Goal: Information Seeking & Learning: Understand process/instructions

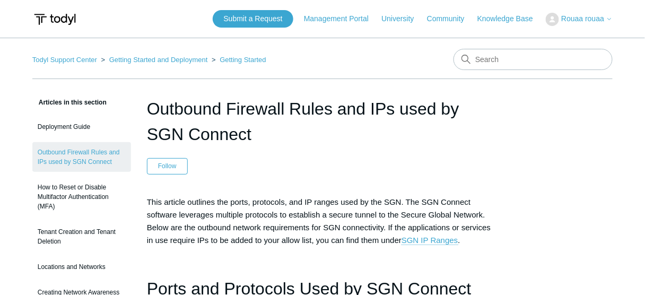
click at [529, 70] on nav "Todyl Support Center Getting Started and Deployment Getting Started" at bounding box center [322, 64] width 581 height 30
click at [531, 63] on input "Search" at bounding box center [533, 59] width 159 height 21
type input "uninstall sgn"
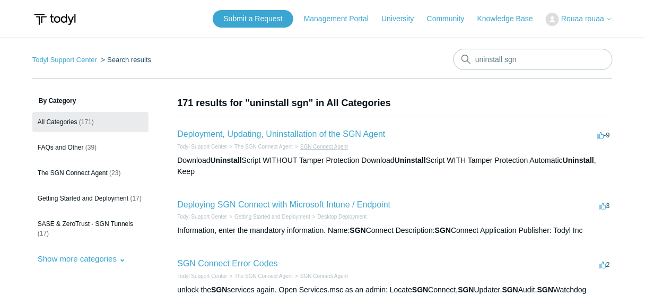
click at [327, 144] on link "SGN Connect Agent" at bounding box center [324, 147] width 48 height 6
click at [271, 138] on link "Deployment, Updating, Uninstallation of the SGN Agent" at bounding box center [281, 133] width 208 height 9
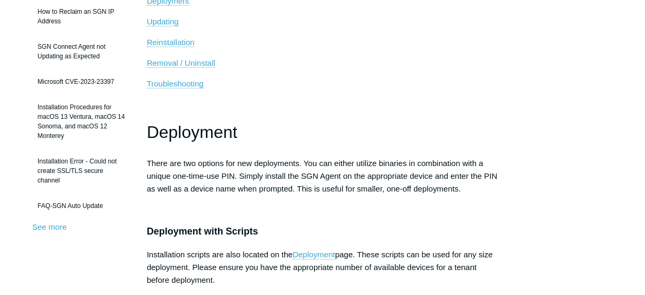
scroll to position [127, 0]
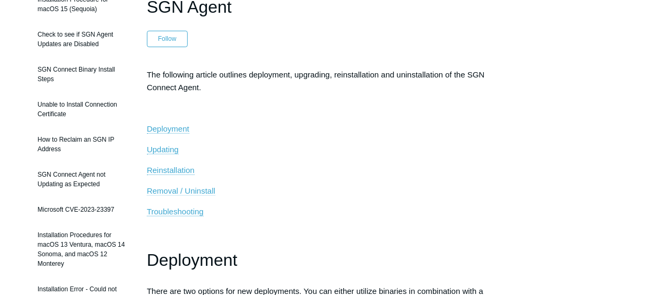
click at [197, 188] on span "Removal / Uninstall" at bounding box center [181, 190] width 68 height 9
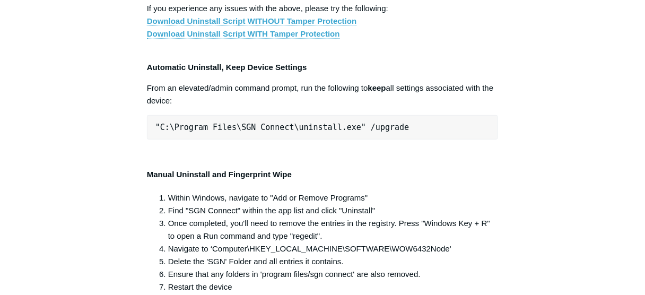
scroll to position [2179, 0]
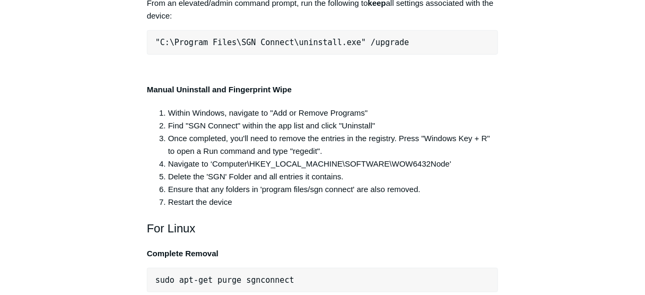
drag, startPoint x: 386, startPoint y: 163, endPoint x: 135, endPoint y: 159, distance: 251.5
copy span ""C:\Program Files\SGN Connect\uninstall.exe""
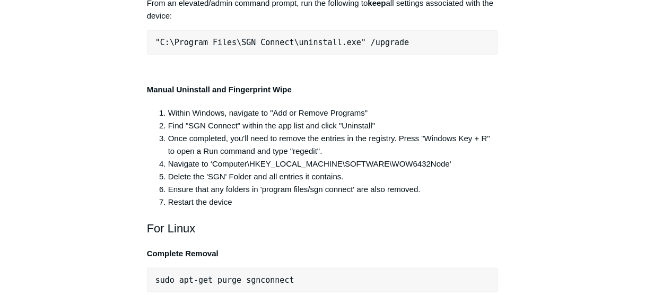
scroll to position [0, 19]
drag, startPoint x: 171, startPoint y: 220, endPoint x: 590, endPoint y: 227, distance: 418.2
copy pre ""C:\Program Files\SGN Connect\uninstall.exe" /uninstallKey yourMaintenanceKeyHe…"
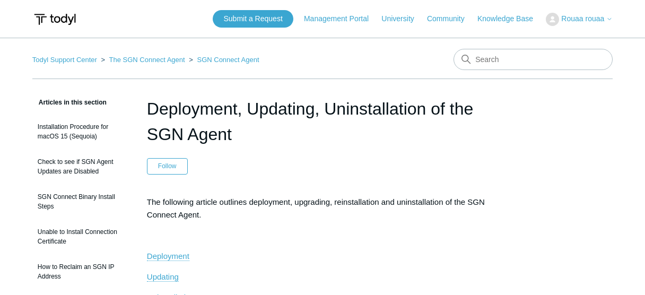
scroll to position [2179, 0]
